Goal: Check status: Check status

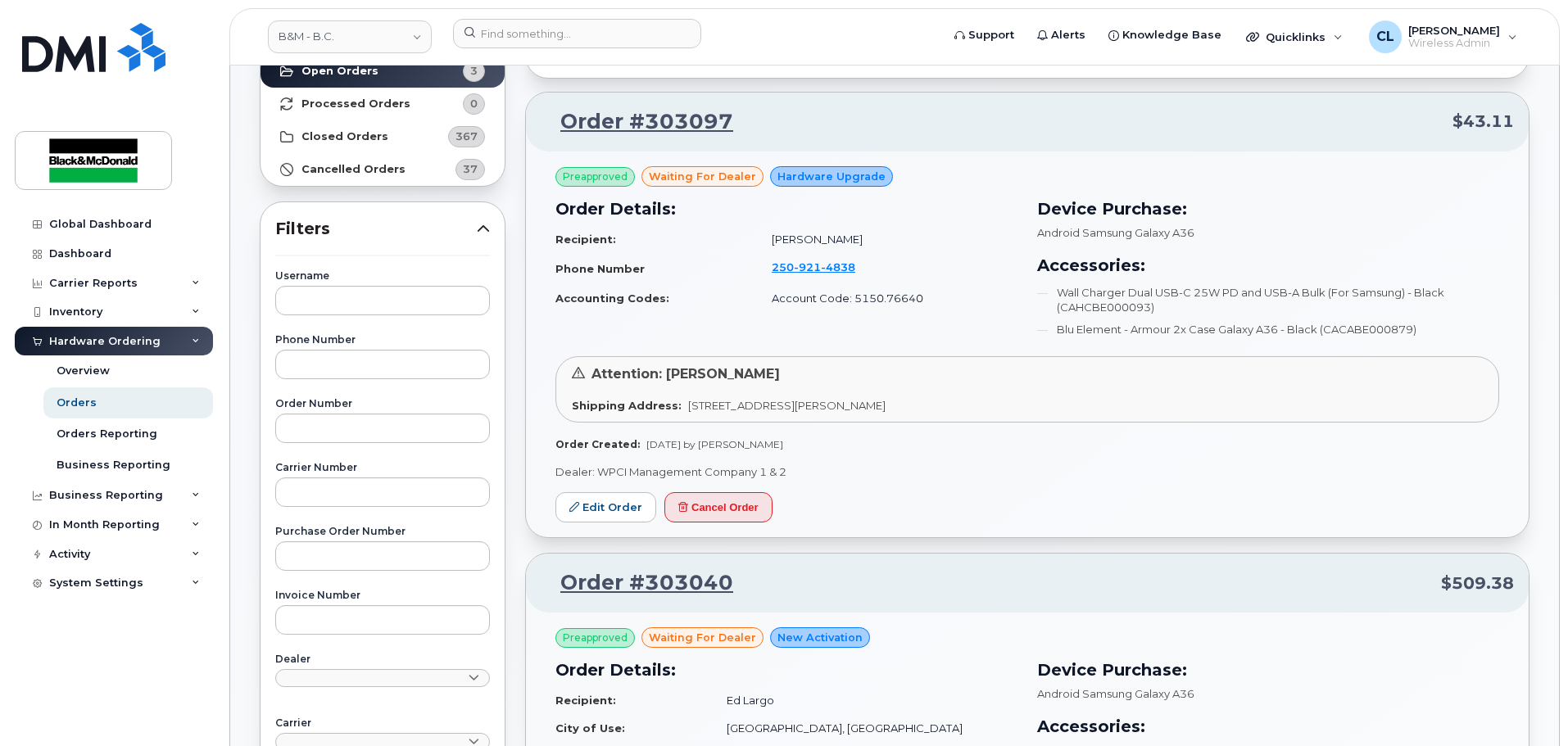
scroll to position [164, 0]
click at [427, 139] on link "Closed Orders 367" at bounding box center [382, 135] width 244 height 33
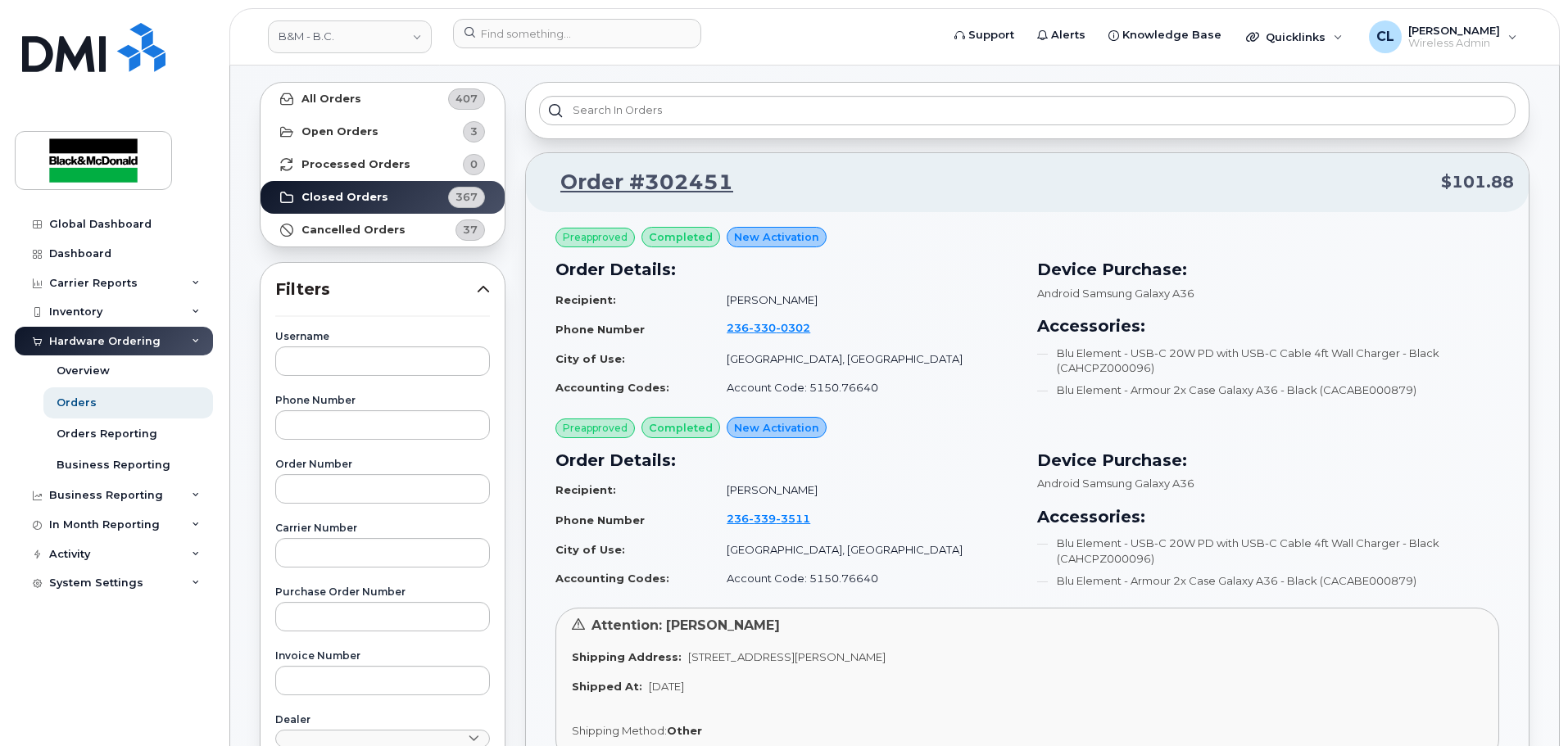
scroll to position [82, 0]
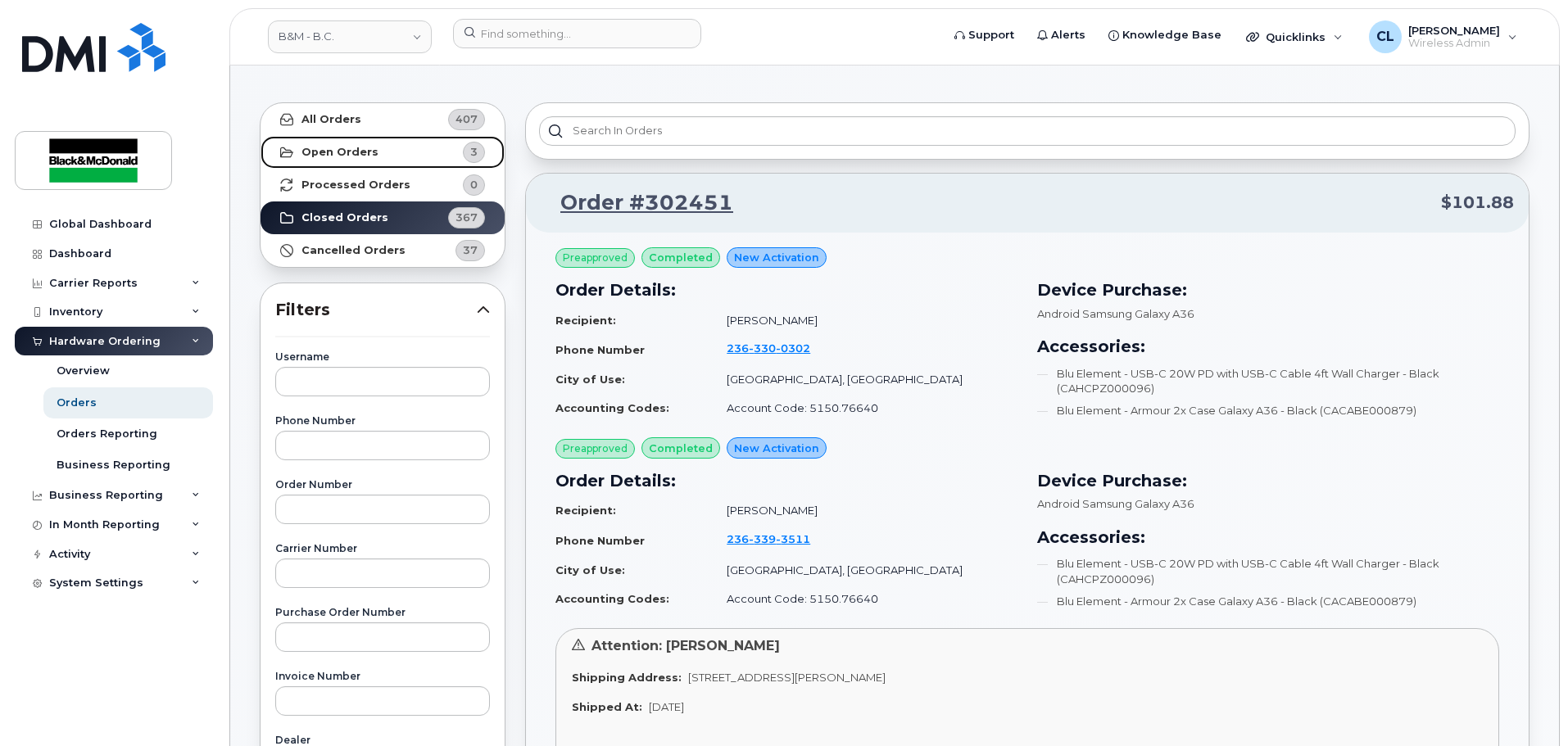
click at [362, 154] on strong "Open Orders" at bounding box center [340, 153] width 77 height 13
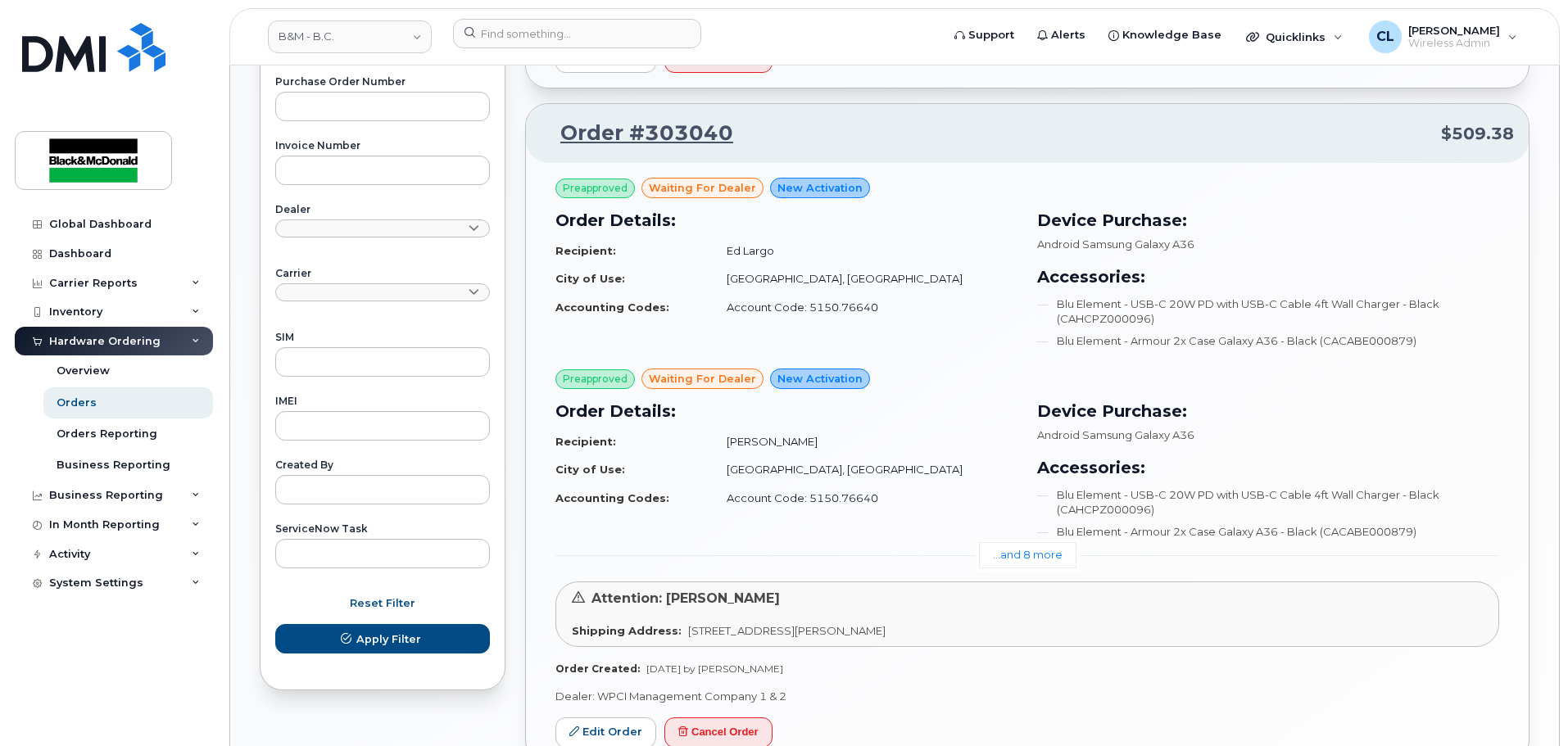
scroll to position [582, 0]
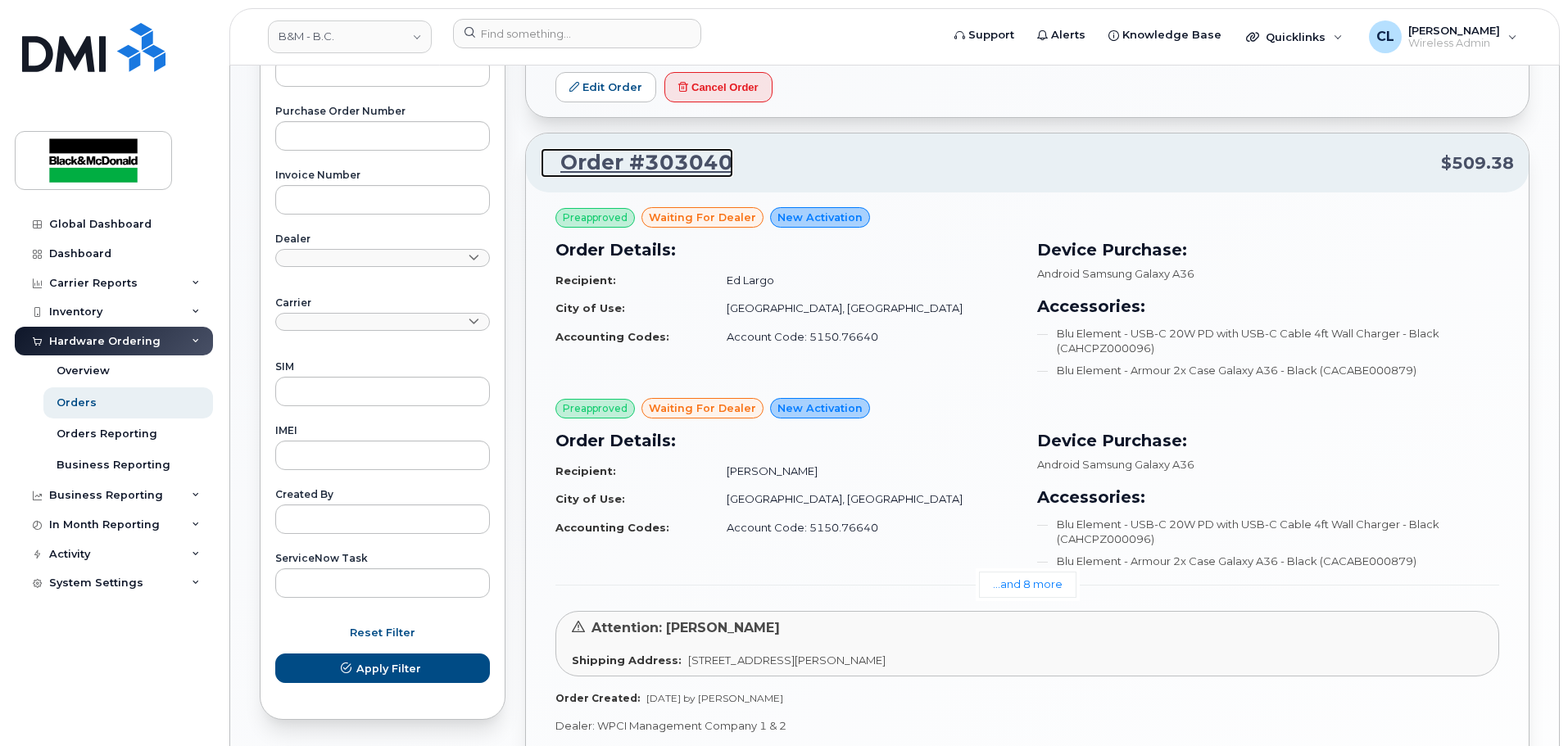
click at [659, 164] on link "Order #303040" at bounding box center [636, 163] width 193 height 29
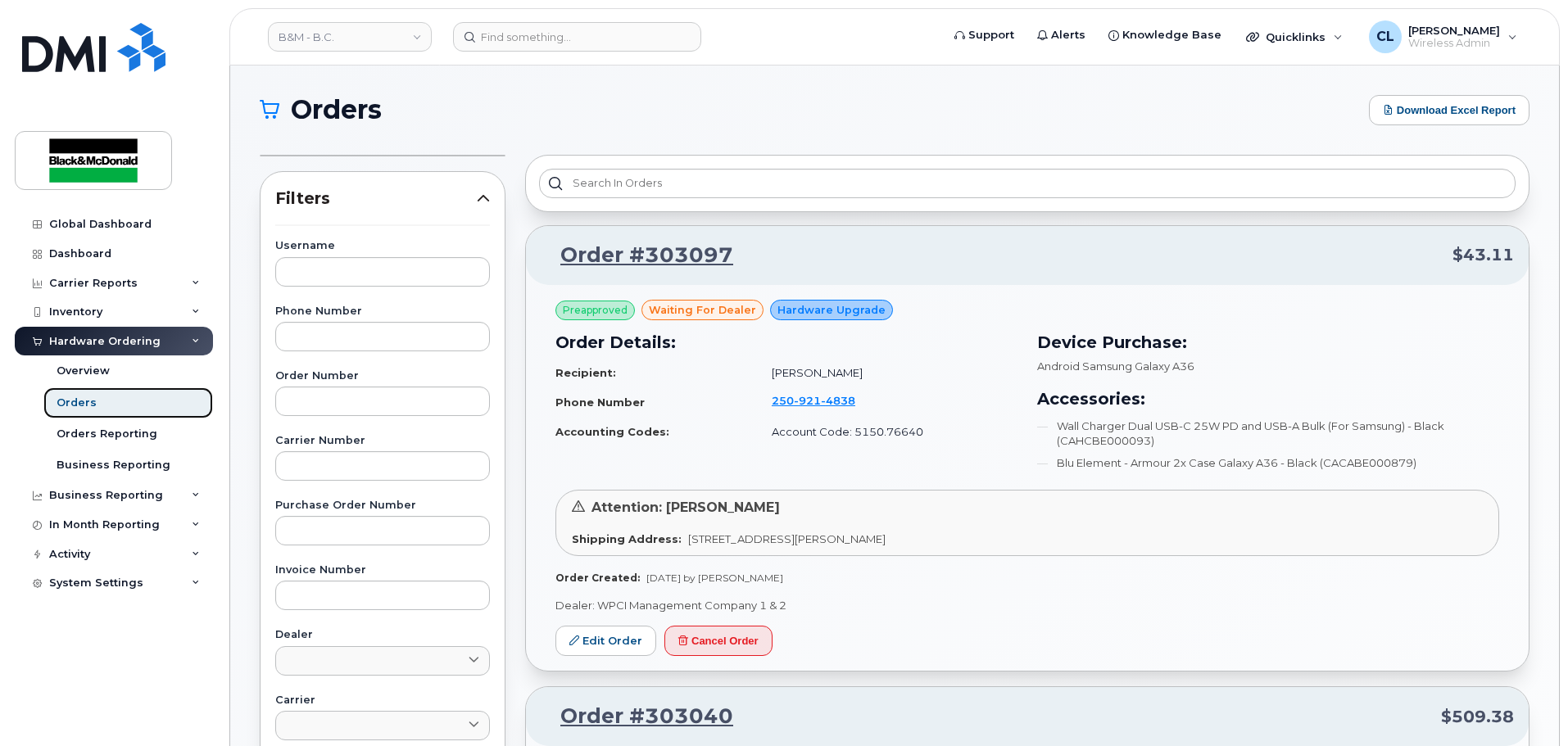
click at [67, 401] on div "Orders" at bounding box center [77, 403] width 40 height 15
click at [481, 194] on icon at bounding box center [483, 199] width 13 height 13
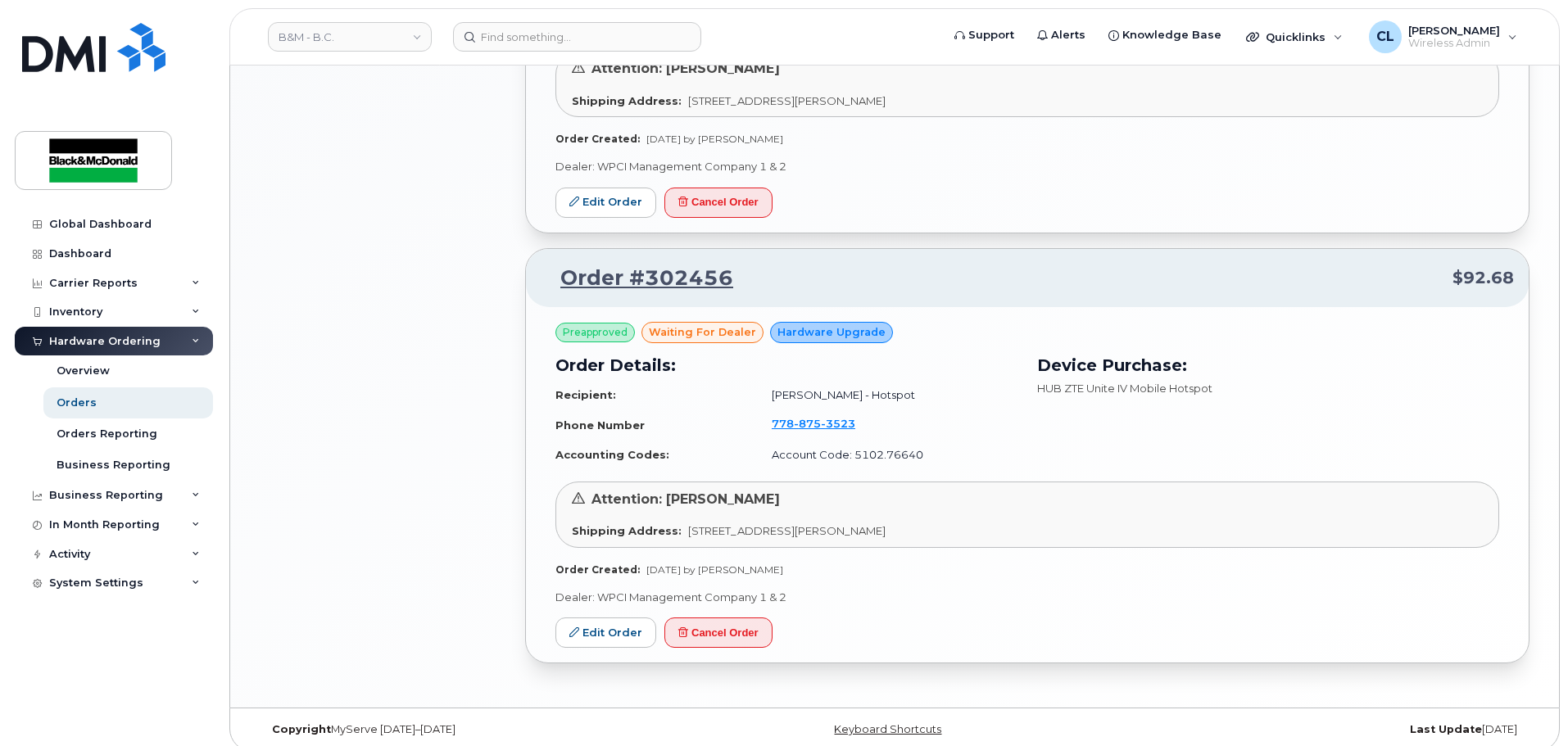
scroll to position [1127, 0]
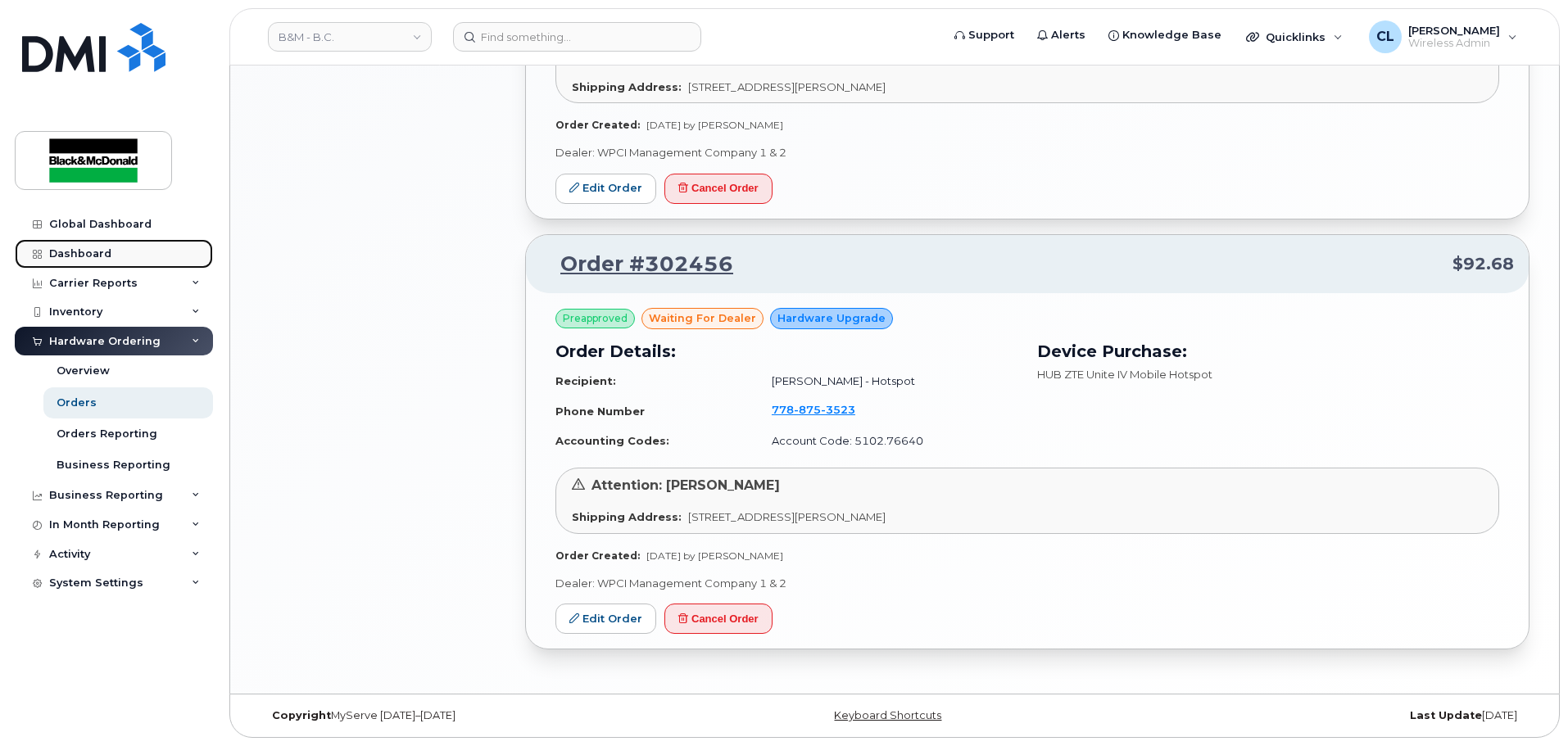
click at [88, 257] on div "Dashboard" at bounding box center [80, 254] width 63 height 13
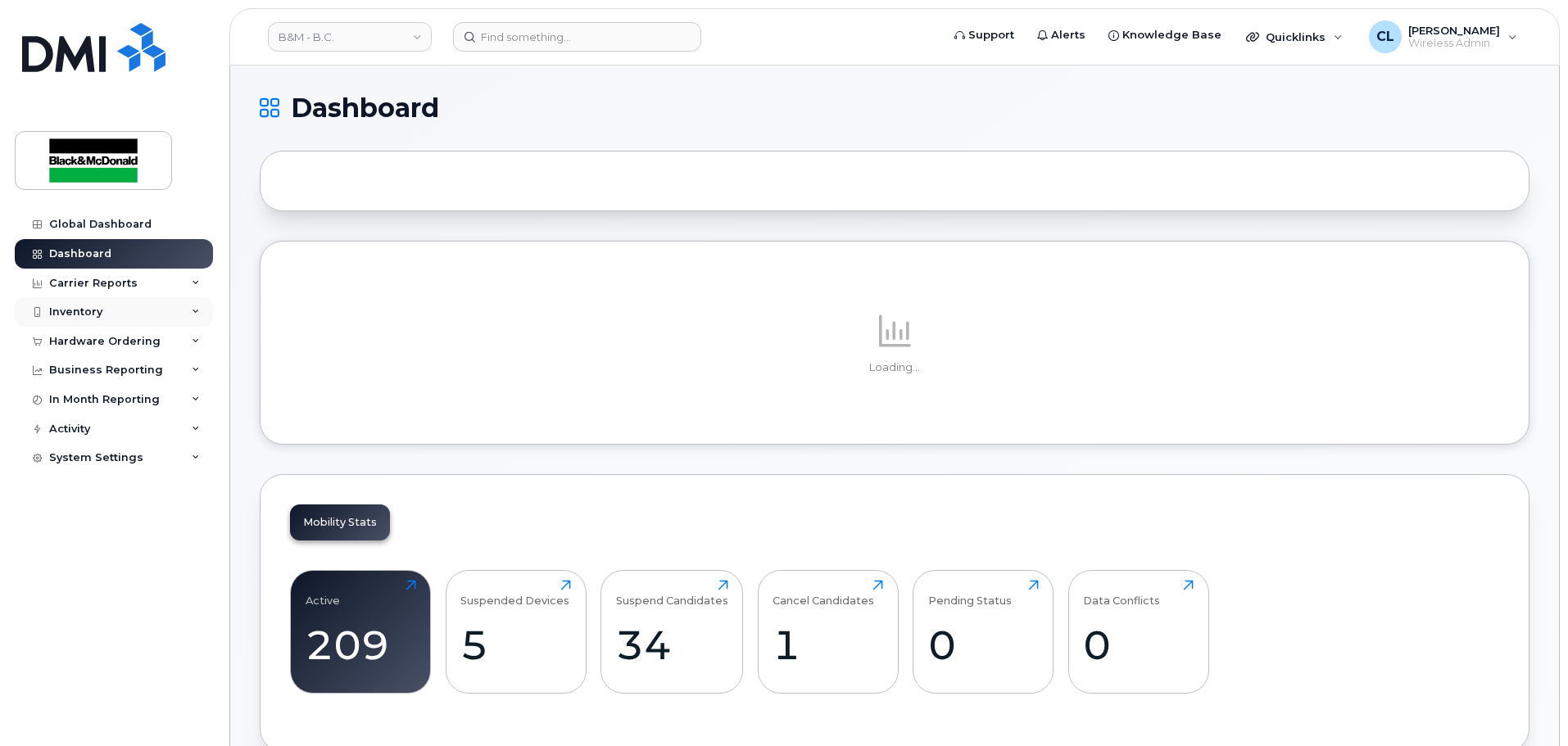
click at [89, 310] on div "Inventory" at bounding box center [76, 312] width 53 height 13
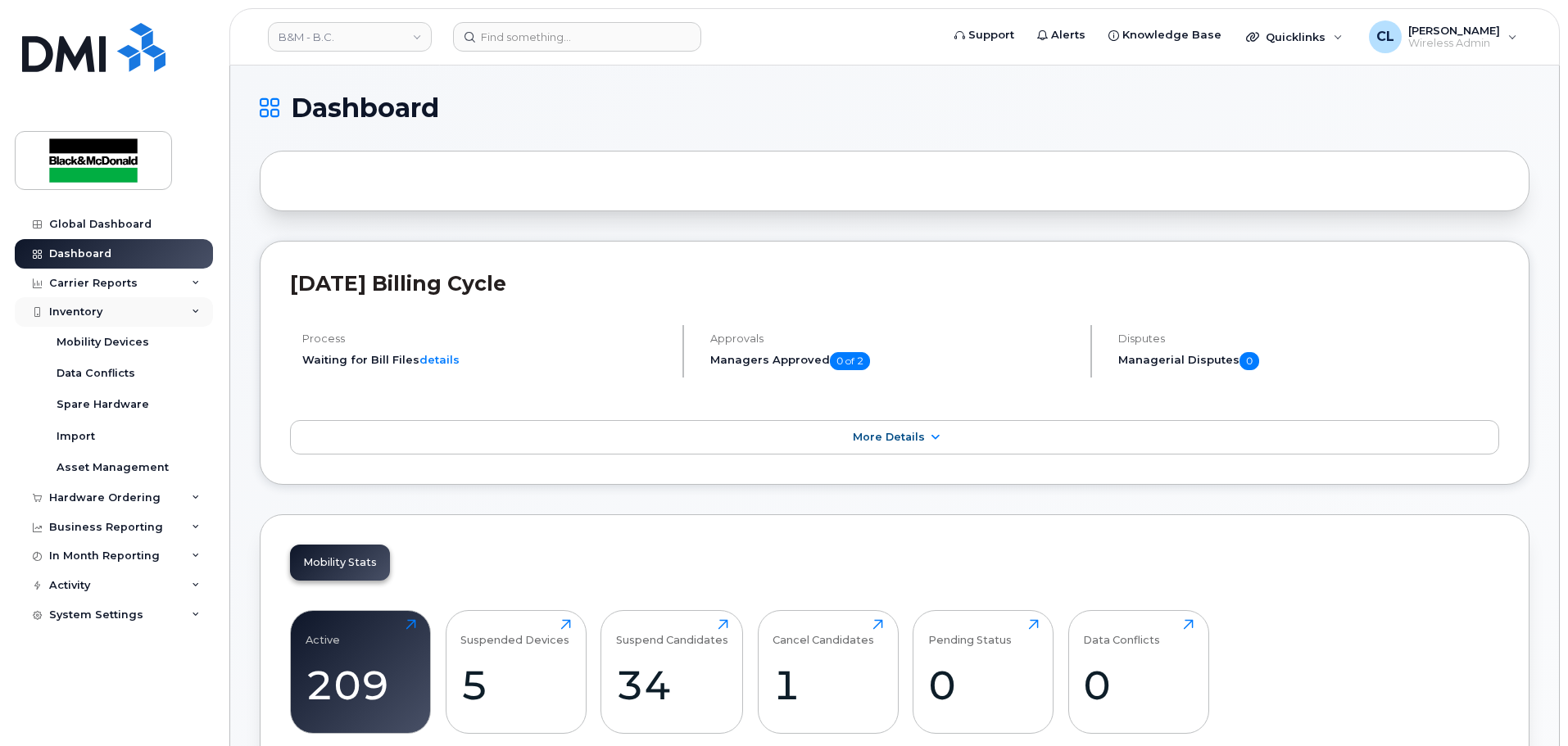
click at [100, 311] on div "Inventory" at bounding box center [76, 312] width 53 height 13
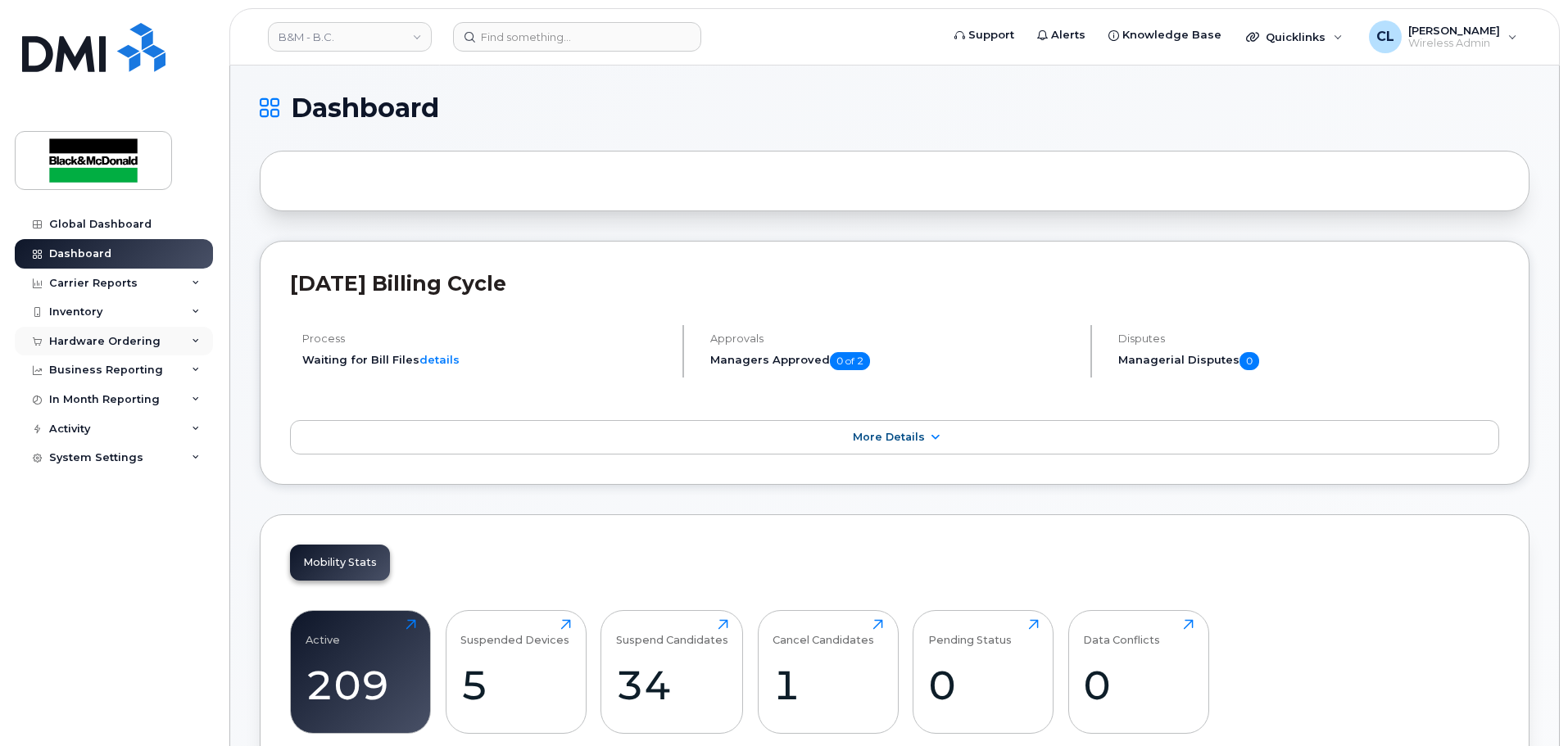
click at [129, 336] on div "Hardware Ordering" at bounding box center [104, 341] width 111 height 13
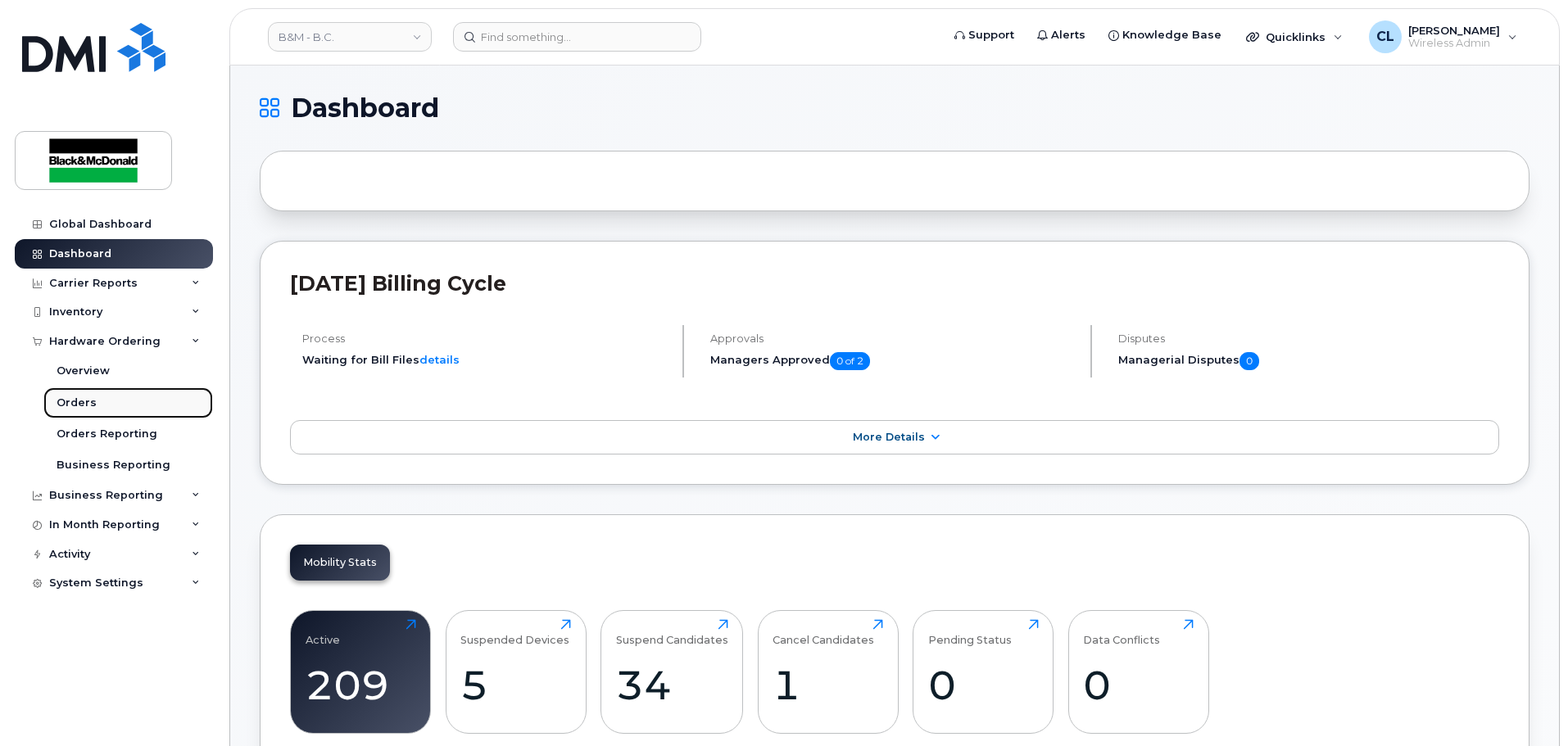
click at [85, 396] on div "Orders" at bounding box center [77, 403] width 40 height 15
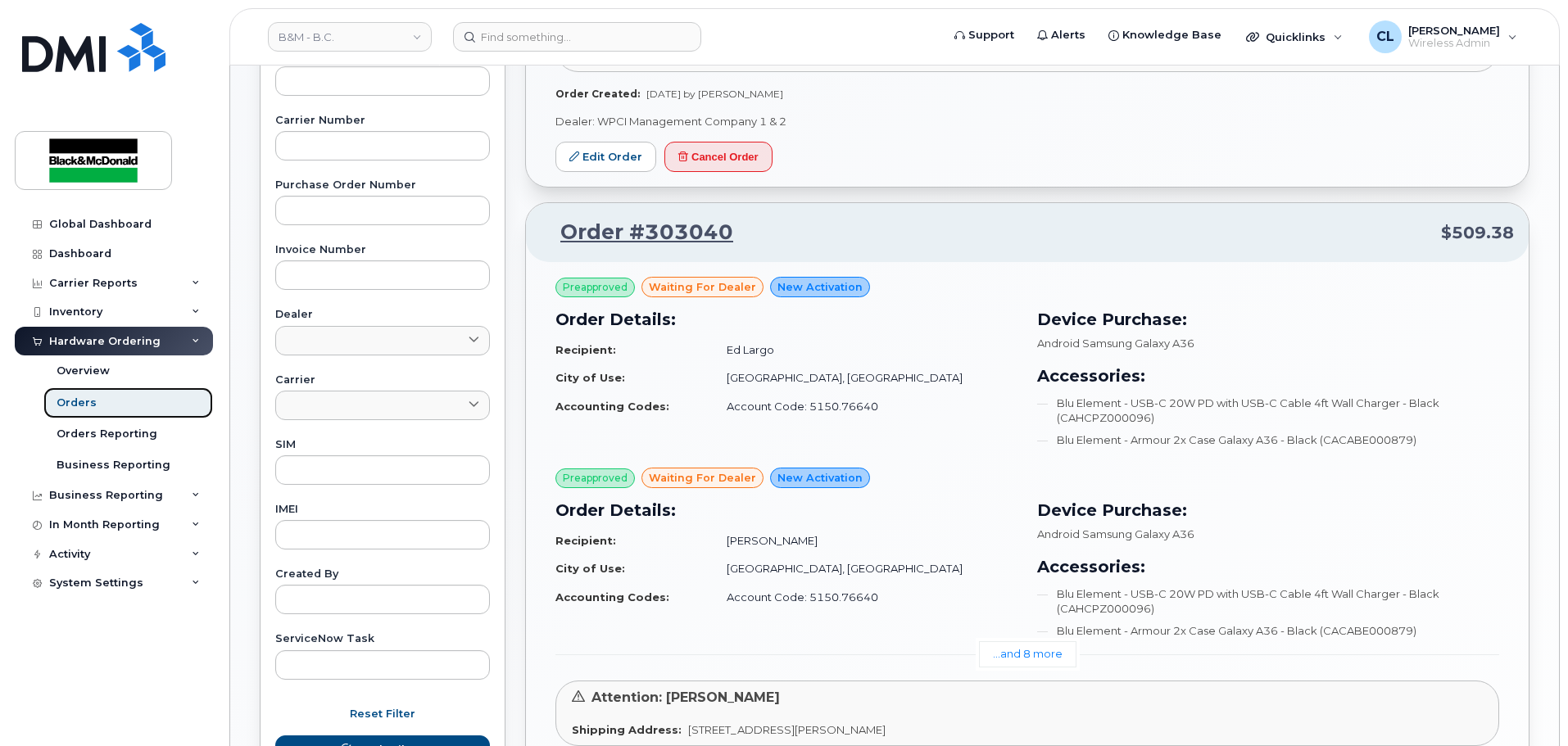
scroll to position [471, 0]
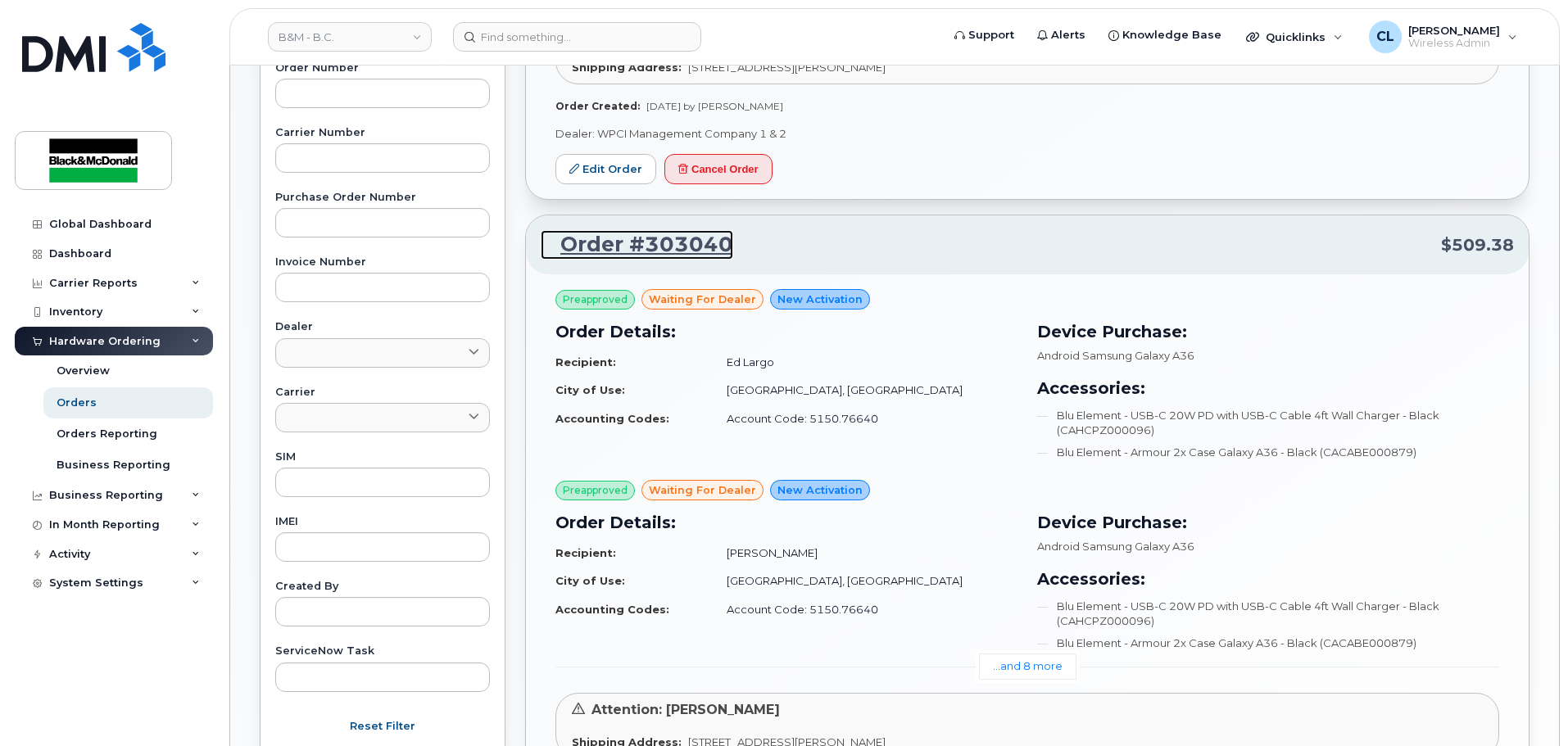
click at [673, 241] on link "Order #303040" at bounding box center [636, 244] width 193 height 29
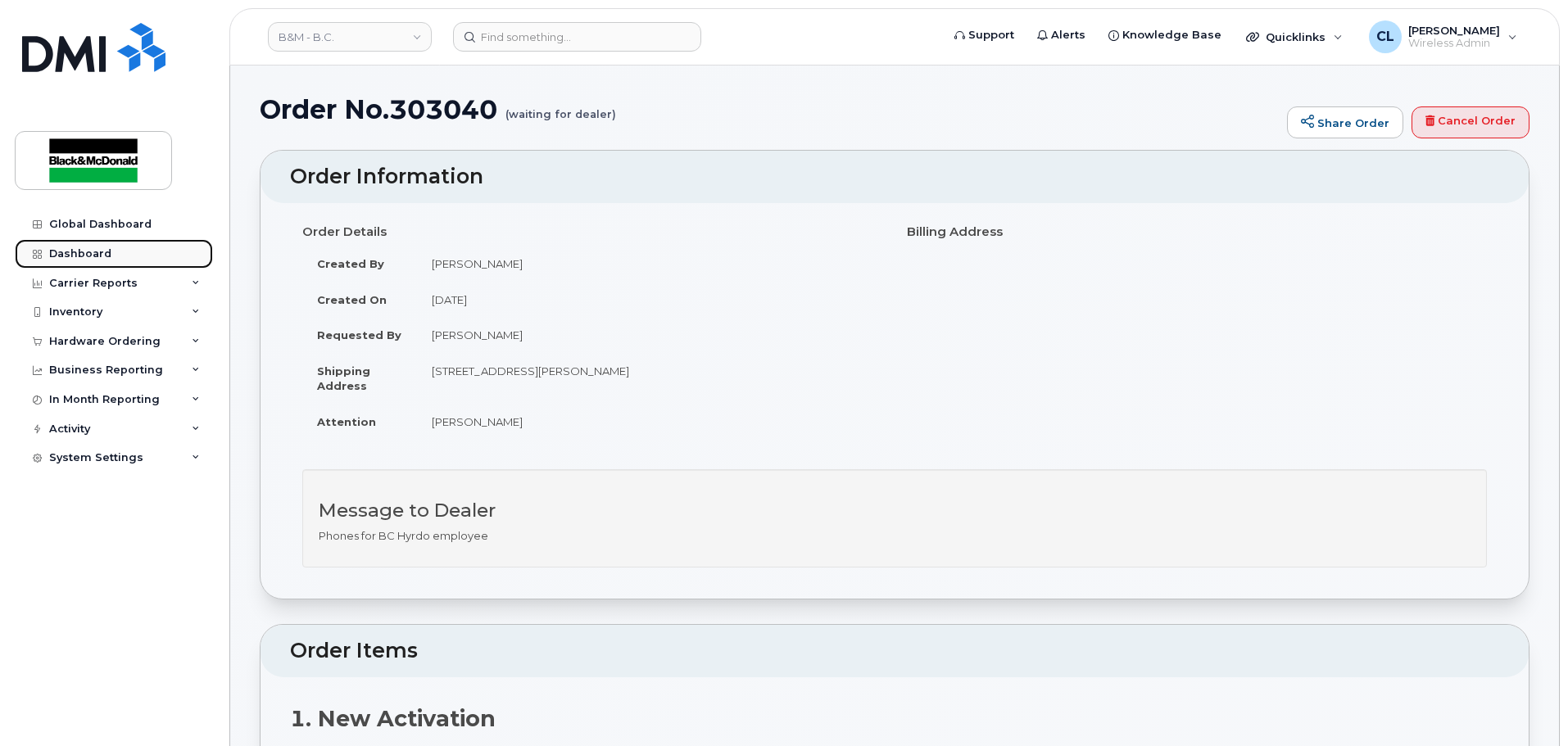
click at [78, 255] on div "Dashboard" at bounding box center [80, 254] width 63 height 13
